Goal: Book appointment/travel/reservation

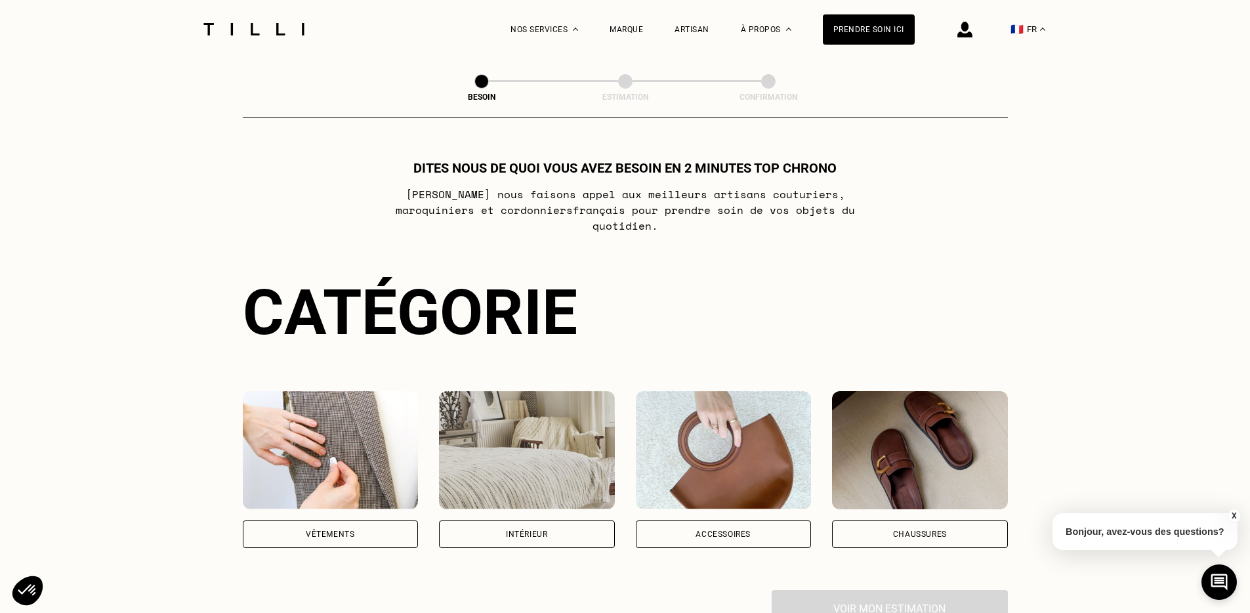
click at [368, 520] on div "Vêtements" at bounding box center [331, 534] width 176 height 28
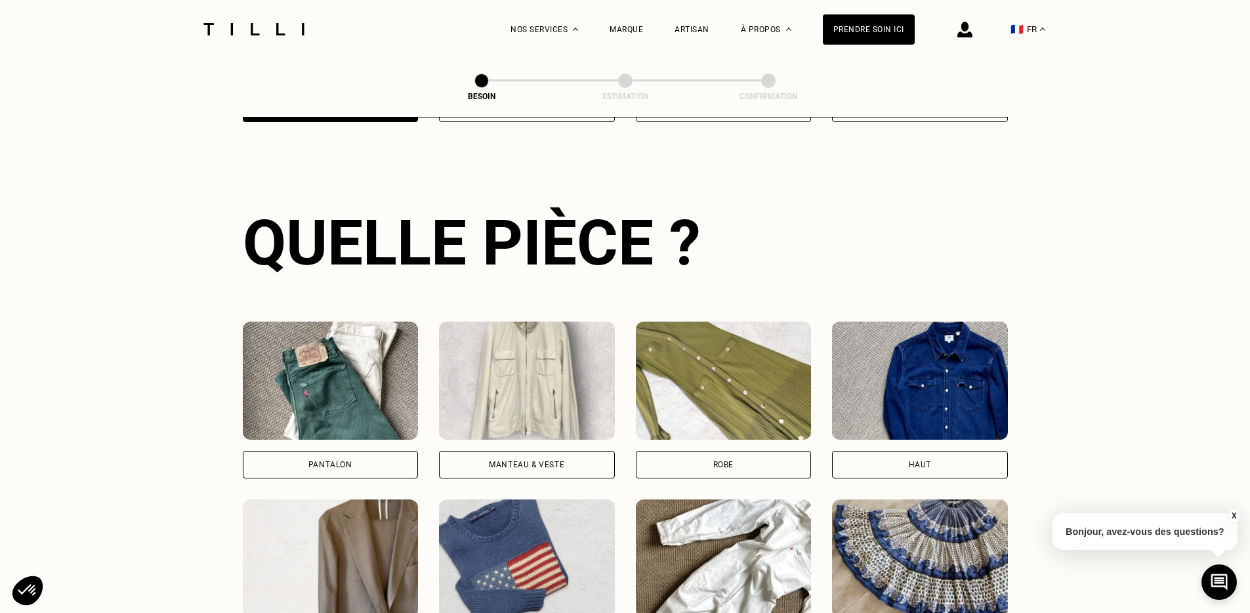
scroll to position [427, 0]
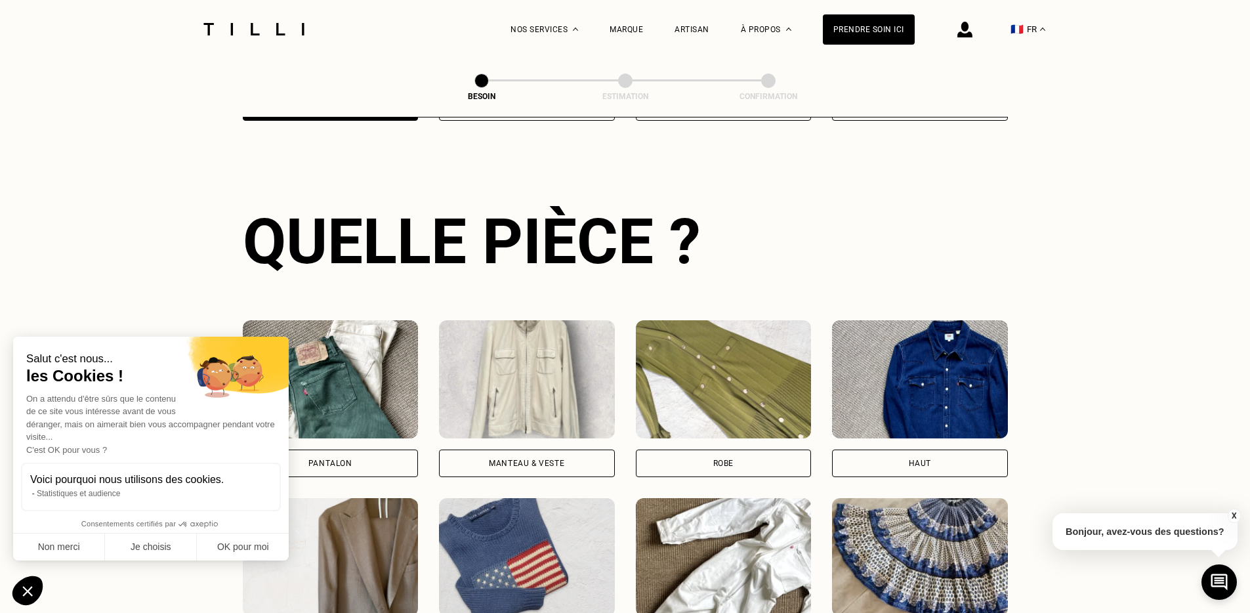
click at [339, 459] on div "Pantalon" at bounding box center [330, 463] width 44 height 8
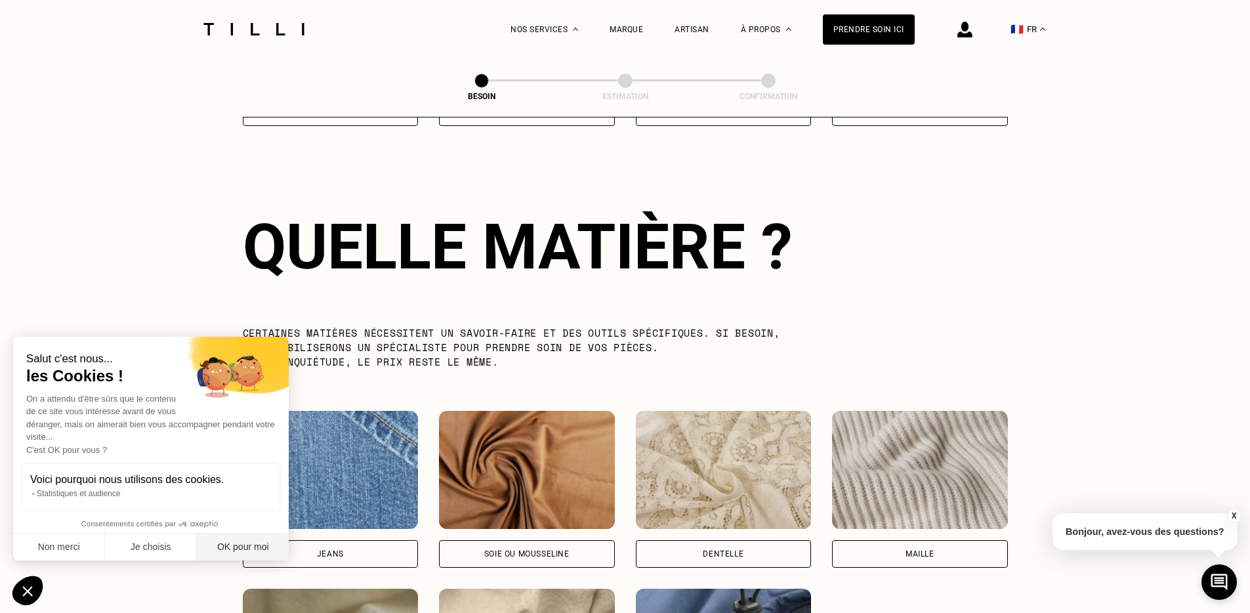
click at [220, 550] on button "OK pour moi" at bounding box center [243, 547] width 92 height 28
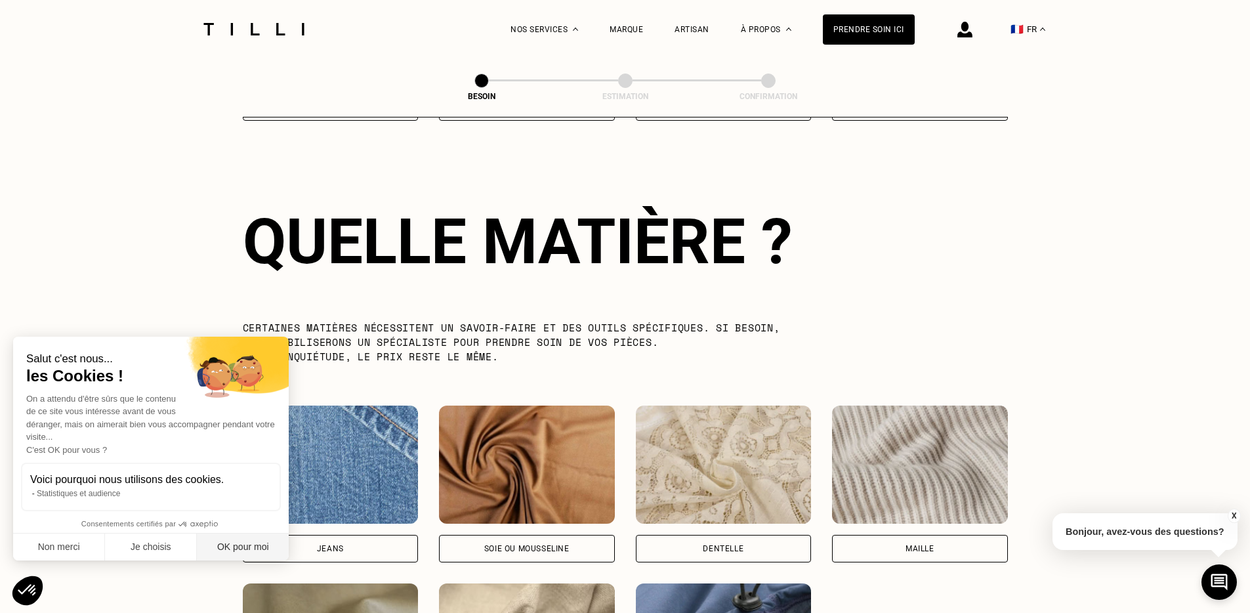
scroll to position [0, 0]
checkbox input "true"
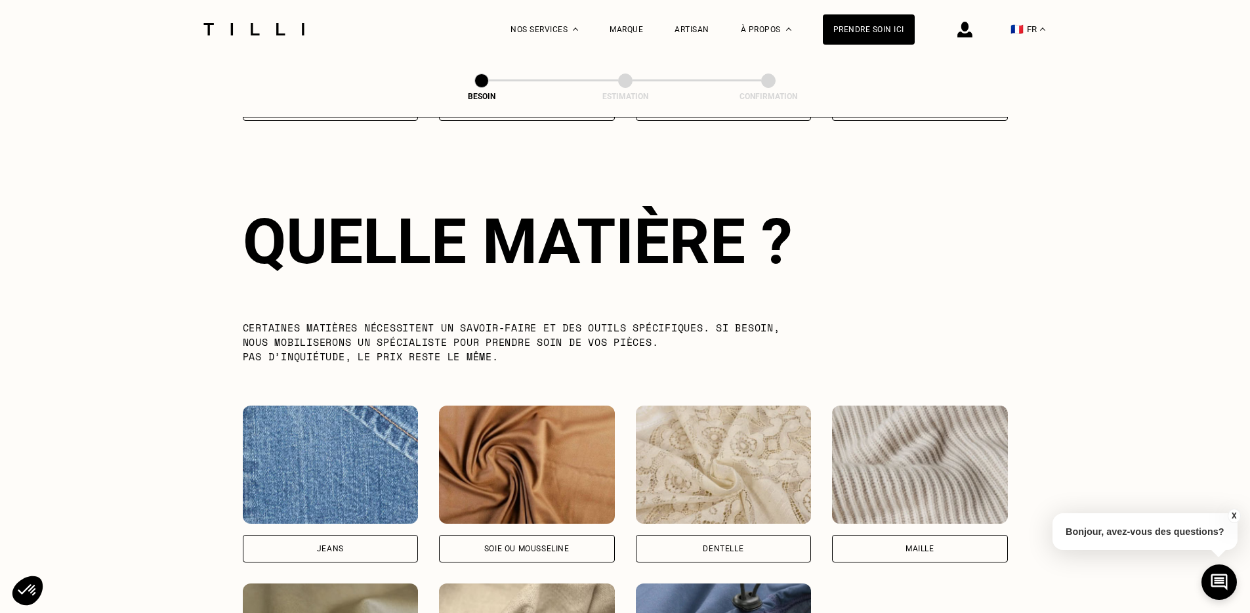
click at [307, 539] on div "Jeans" at bounding box center [331, 549] width 176 height 28
select select "FR"
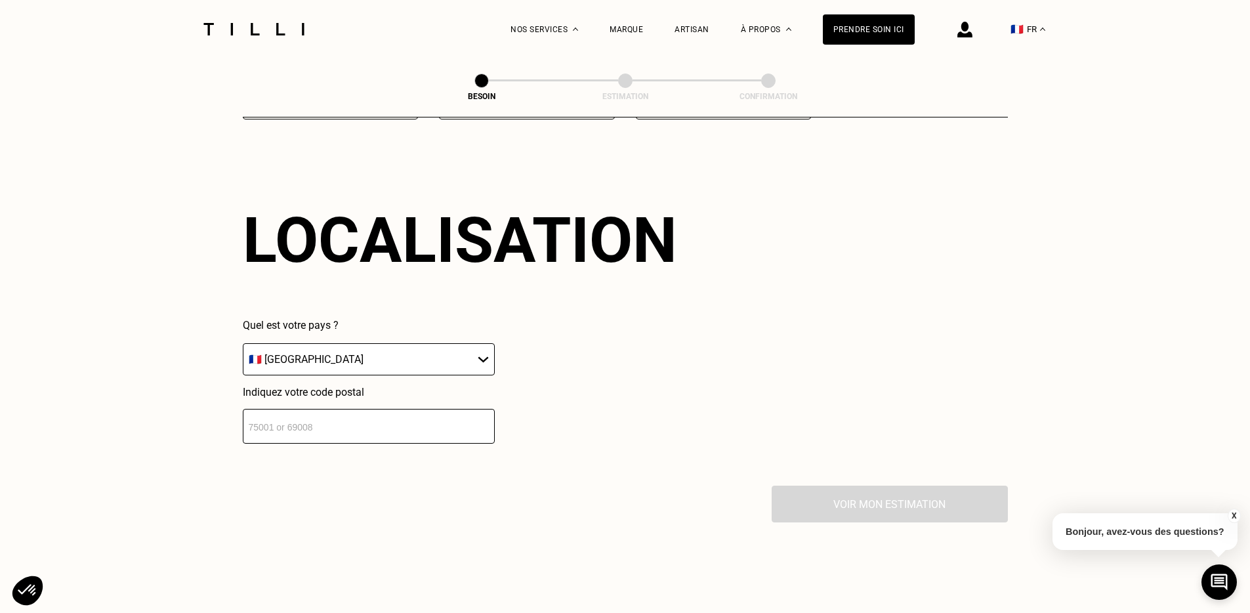
scroll to position [1759, 0]
click at [363, 343] on select "🇩🇪 [GEOGRAPHIC_DATA] 🇦🇹 [GEOGRAPHIC_DATA] 🇧🇪 [GEOGRAPHIC_DATA] 🇧🇬 Bulgarie 🇨🇾 C…" at bounding box center [369, 359] width 252 height 32
click at [243, 343] on select "🇩🇪 [GEOGRAPHIC_DATA] 🇦🇹 [GEOGRAPHIC_DATA] 🇧🇪 [GEOGRAPHIC_DATA] 🇧🇬 Bulgarie 🇨🇾 C…" at bounding box center [369, 359] width 252 height 32
click at [338, 409] on input "number" at bounding box center [369, 426] width 252 height 35
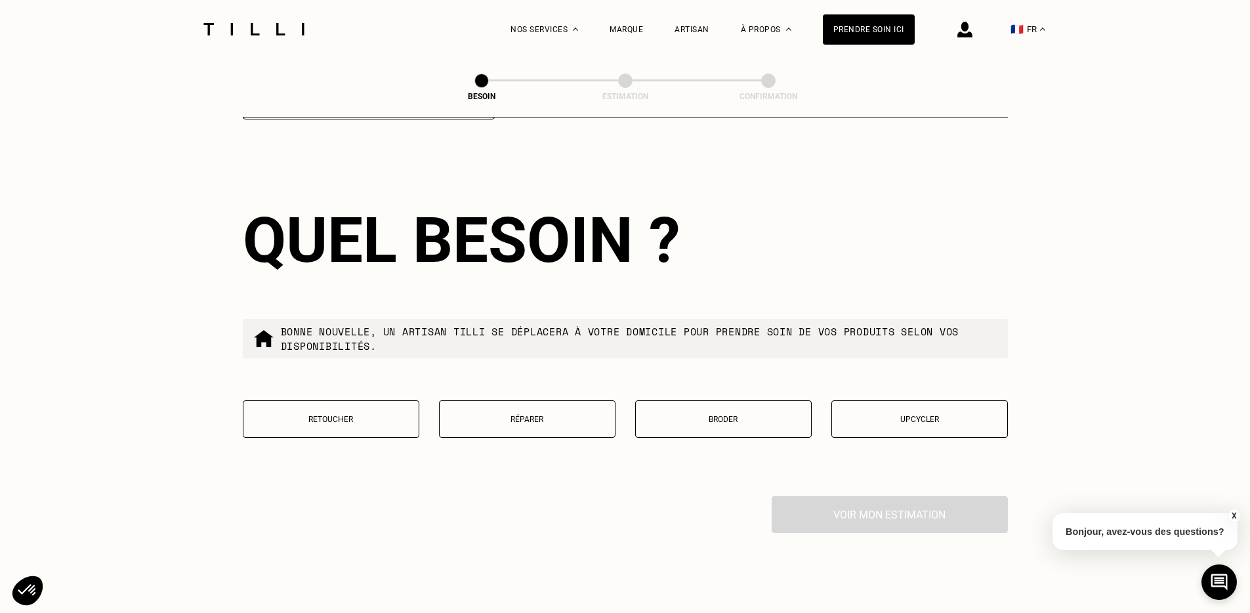
scroll to position [2083, 0]
type input "69600"
click at [316, 415] on p "Retoucher" at bounding box center [331, 419] width 162 height 9
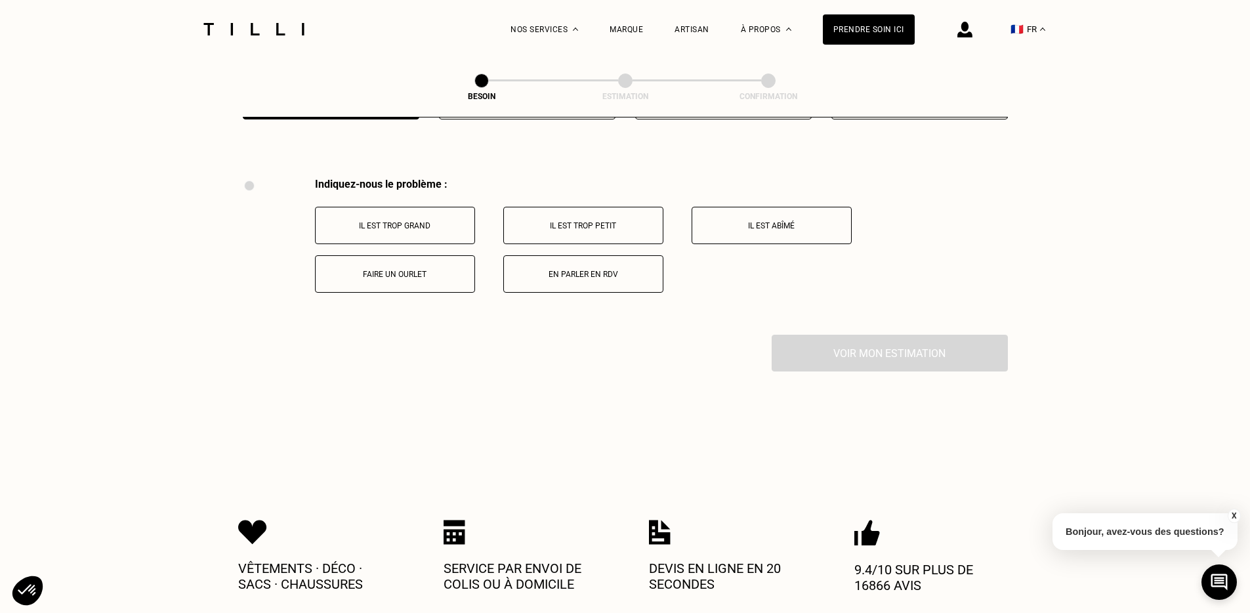
scroll to position [2419, 0]
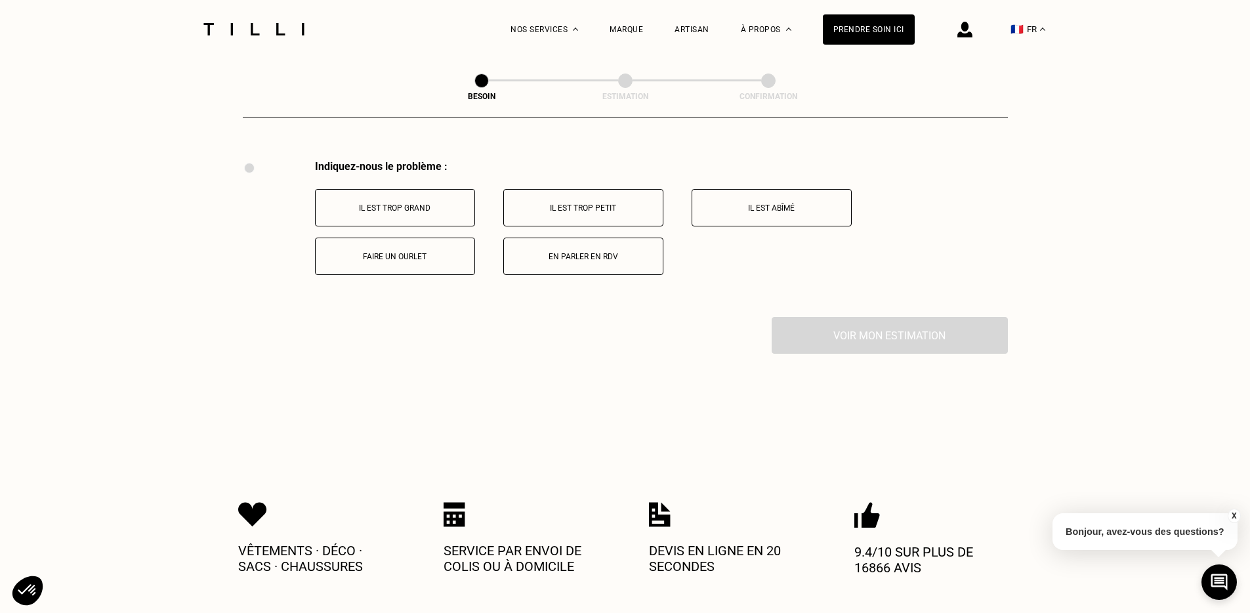
click at [422, 189] on button "Il est trop grand" at bounding box center [395, 207] width 160 height 37
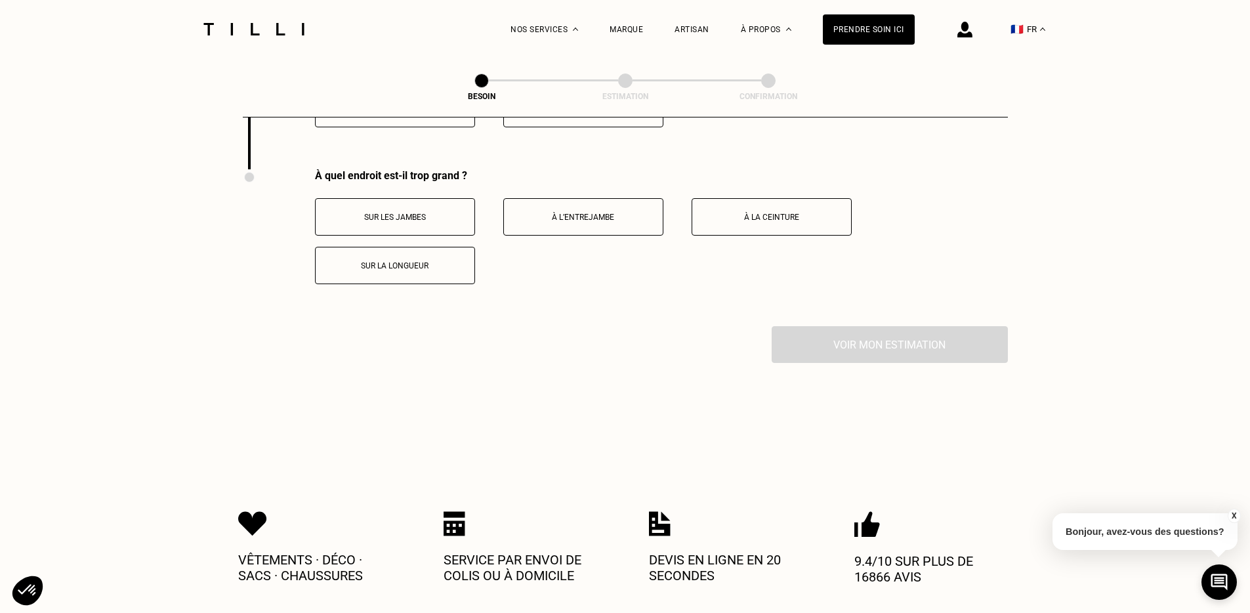
scroll to position [2576, 0]
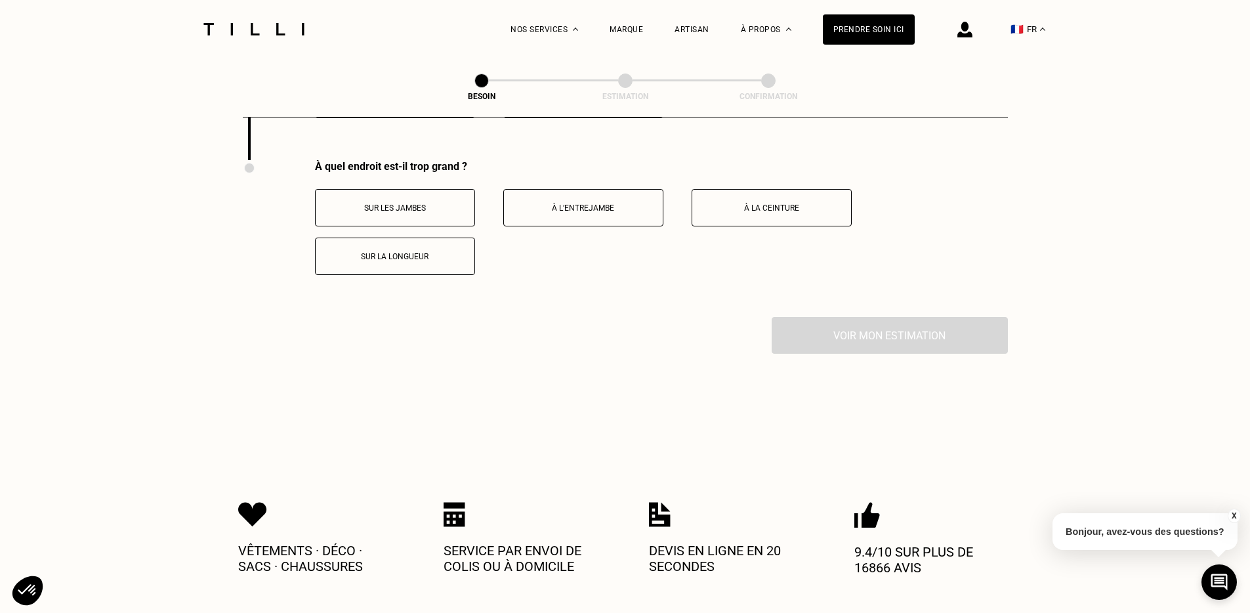
click at [766, 189] on button "À la ceinture" at bounding box center [771, 207] width 160 height 37
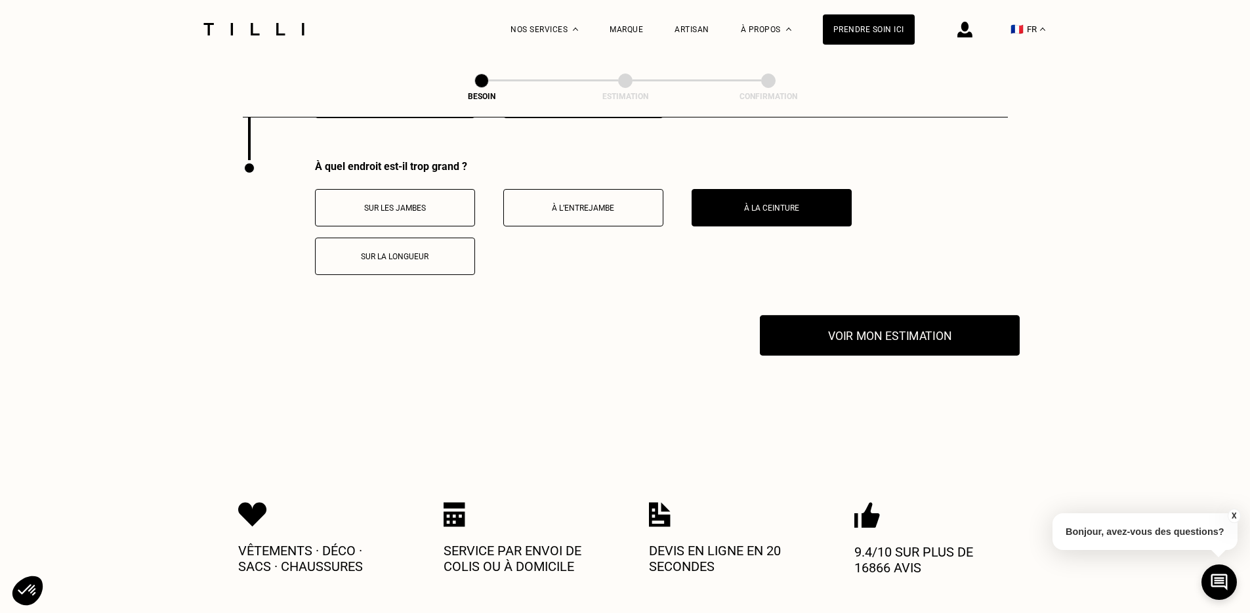
click at [851, 324] on button "Voir mon estimation" at bounding box center [890, 335] width 260 height 41
